Goal: Navigation & Orientation: Find specific page/section

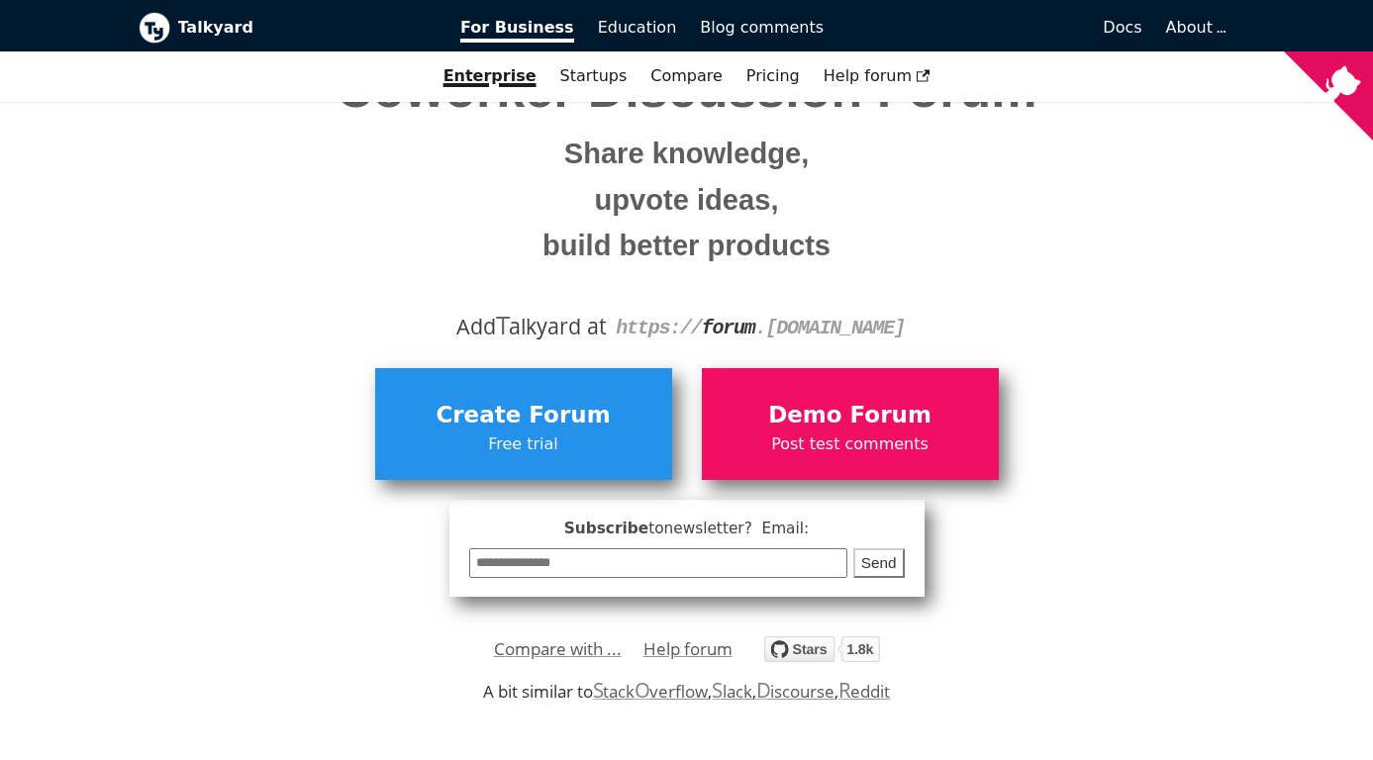
scroll to position [148, 0]
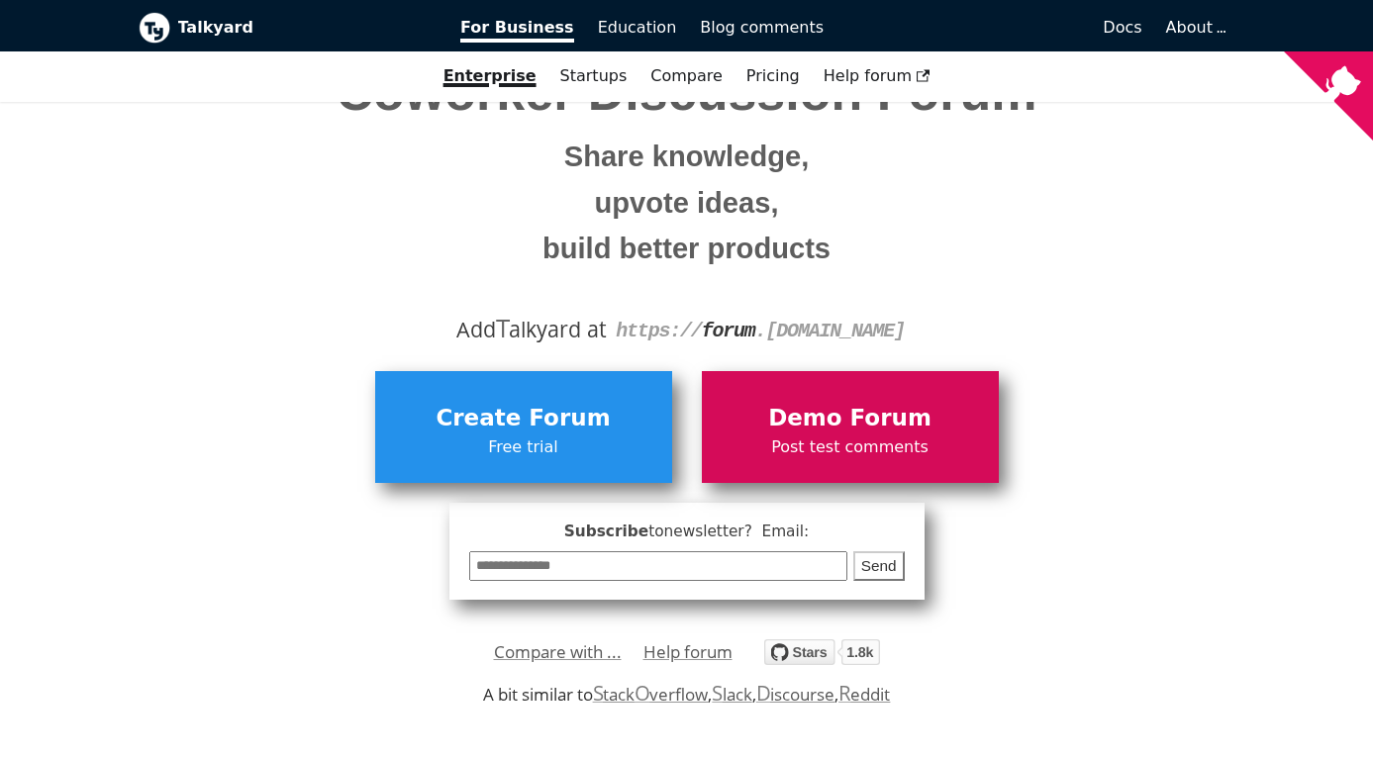
click at [903, 398] on link "Demo Forum Post test comments" at bounding box center [850, 426] width 297 height 111
click at [871, 398] on link "Demo Forum Post test comments" at bounding box center [850, 426] width 297 height 111
click at [799, 431] on span "Demo Forum" at bounding box center [850, 419] width 277 height 38
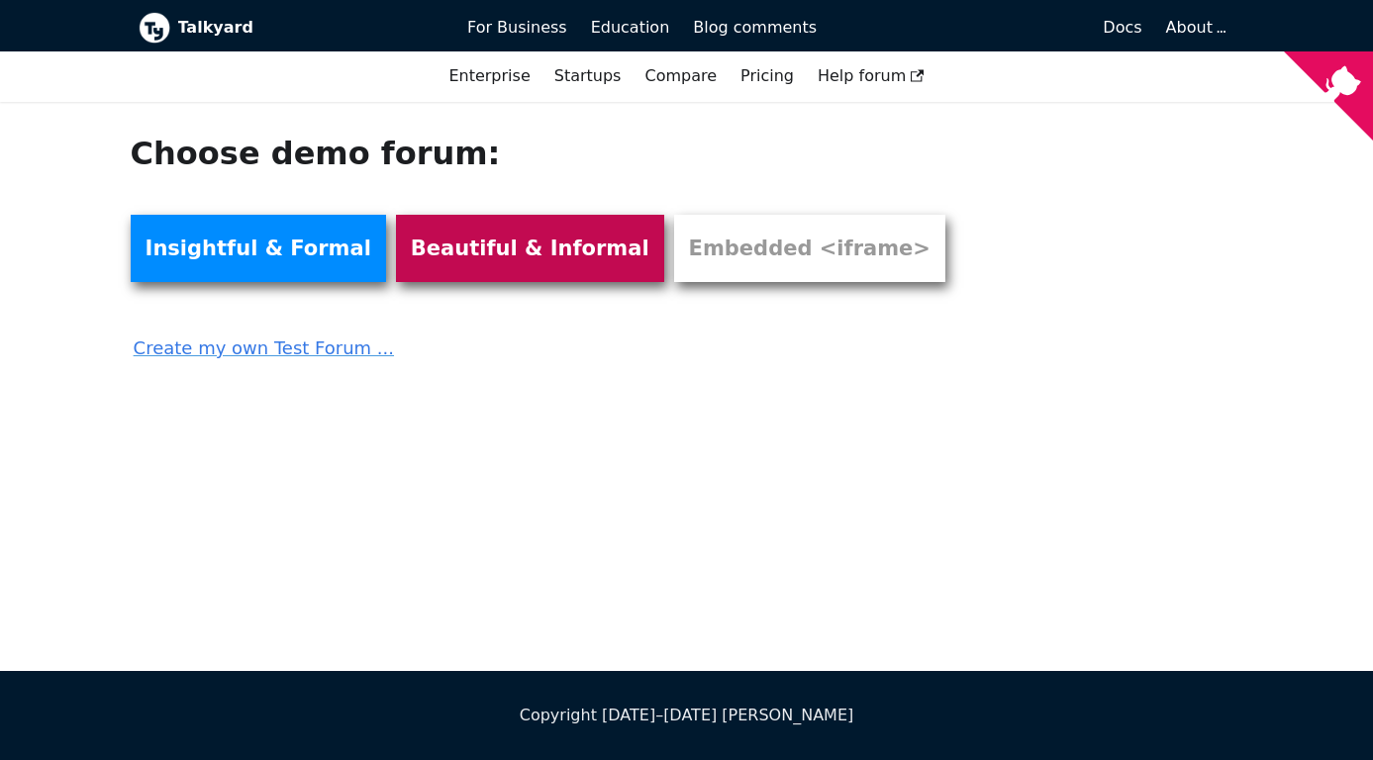
click at [446, 263] on link "Beautiful & Informal" at bounding box center [530, 248] width 268 height 67
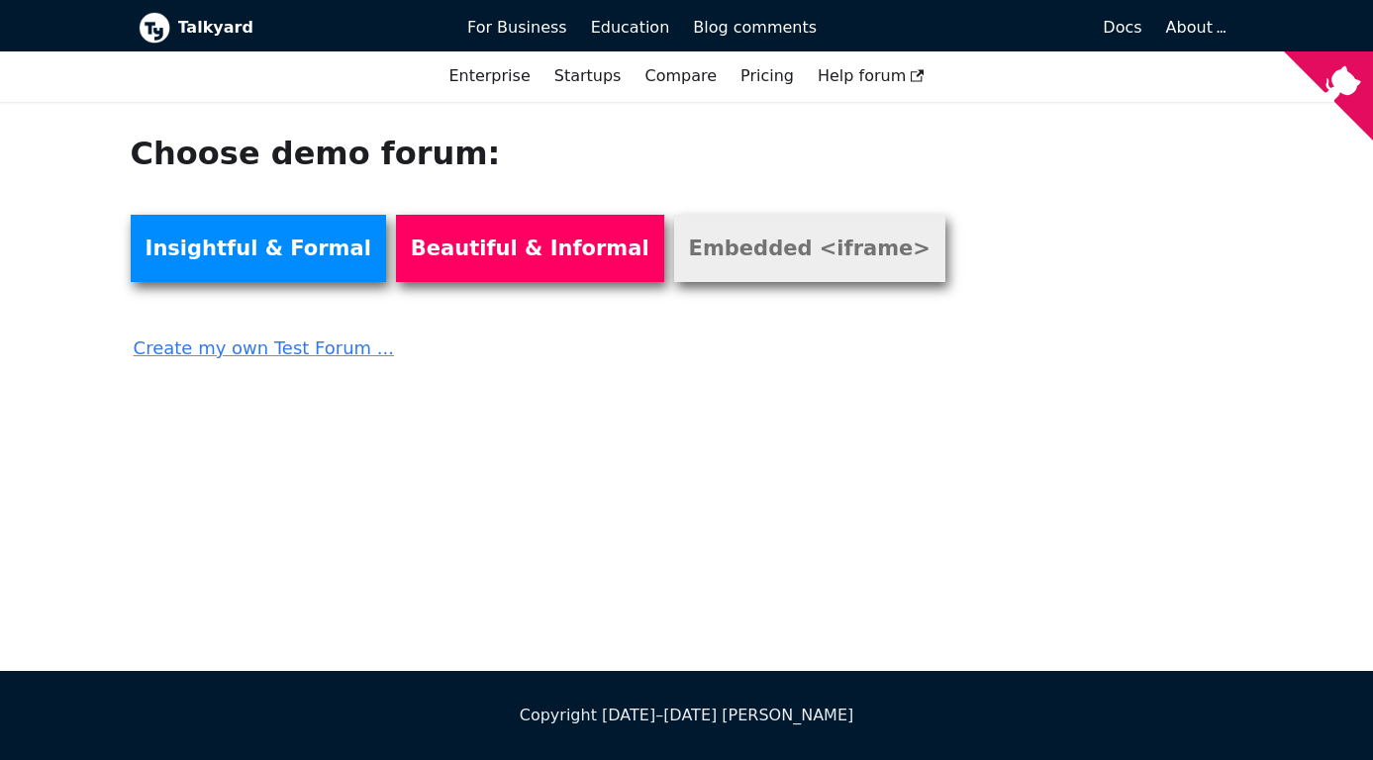
click at [778, 241] on link "Embedded <iframe>" at bounding box center [809, 248] width 271 height 67
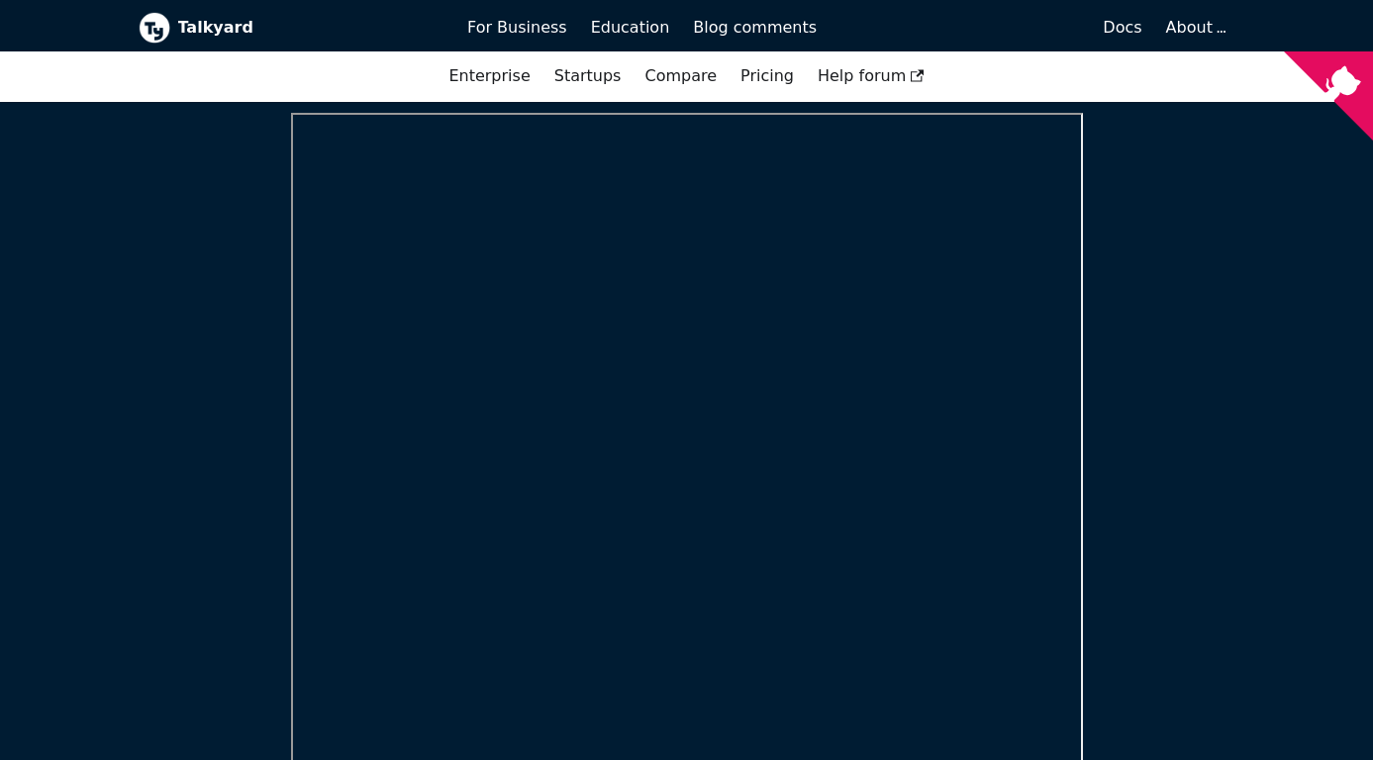
scroll to position [191, 0]
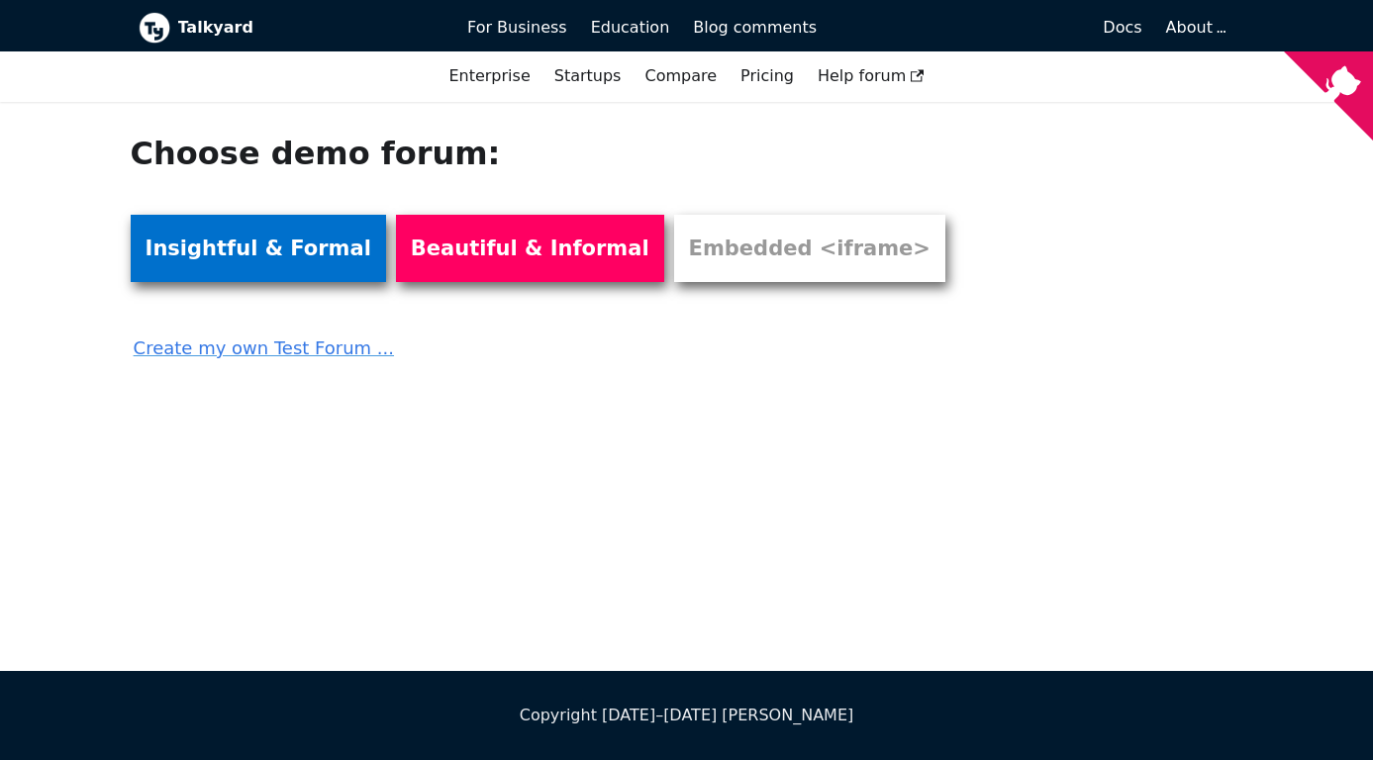
click at [230, 260] on link "Insightful & Formal" at bounding box center [258, 248] width 255 height 67
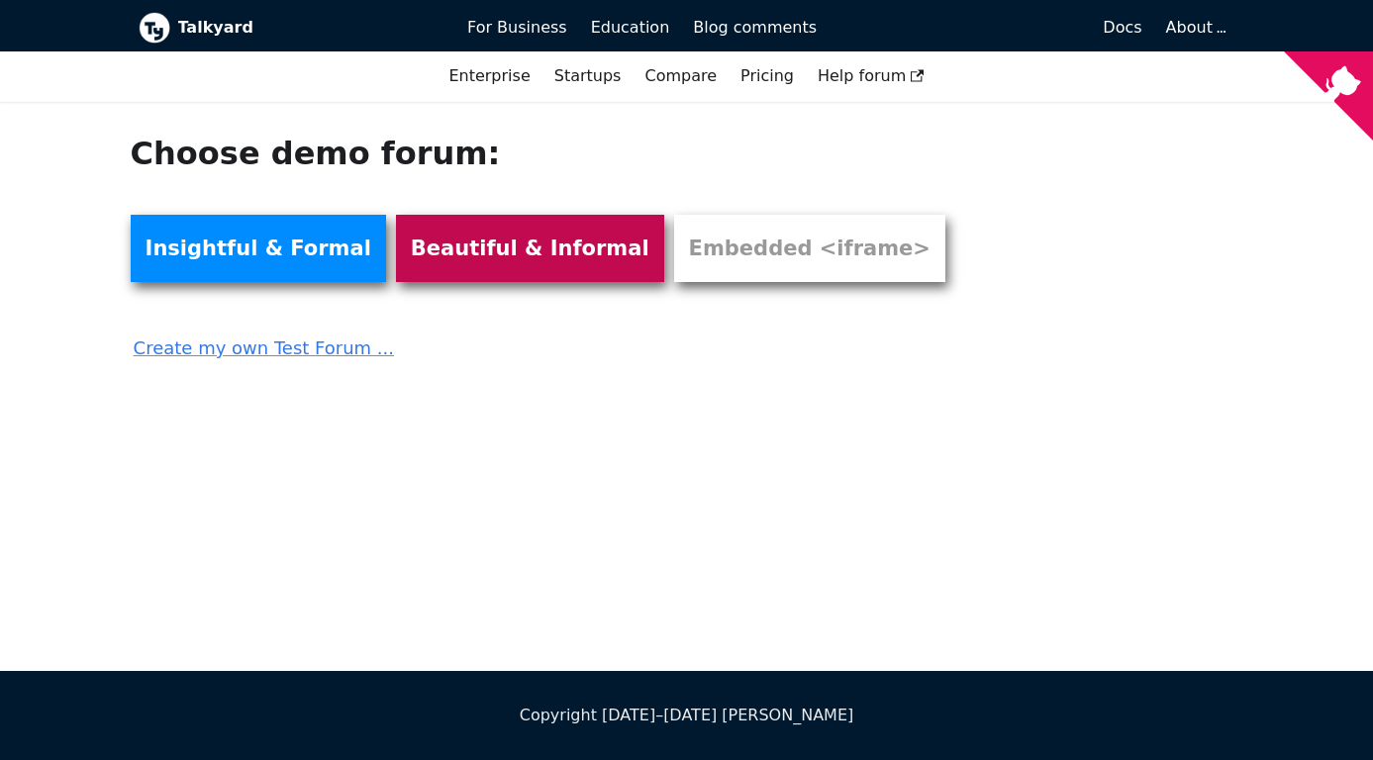
click at [517, 237] on link "Beautiful & Informal" at bounding box center [530, 248] width 268 height 67
